Goal: Information Seeking & Learning: Learn about a topic

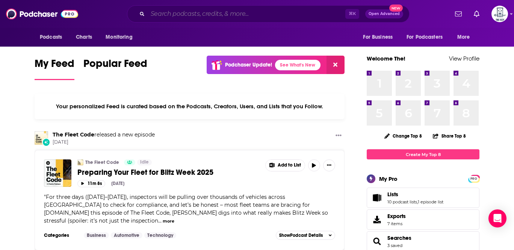
click at [201, 16] on input "Search podcasts, credits, & more..." at bounding box center [247, 14] width 198 height 12
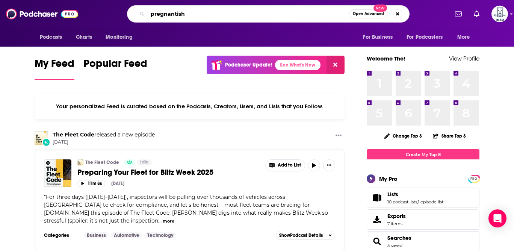
type input "pregnantish"
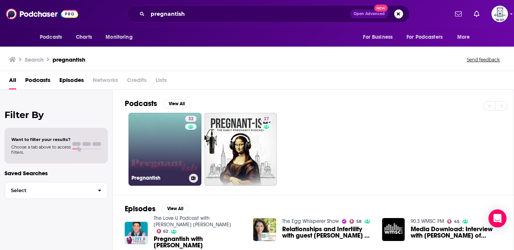
click at [160, 148] on link "32 Pregnantish" at bounding box center [164, 149] width 73 height 73
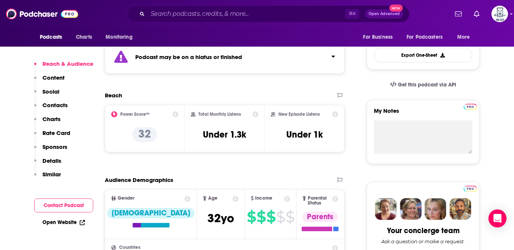
scroll to position [208, 0]
